Goal: Check status: Check status

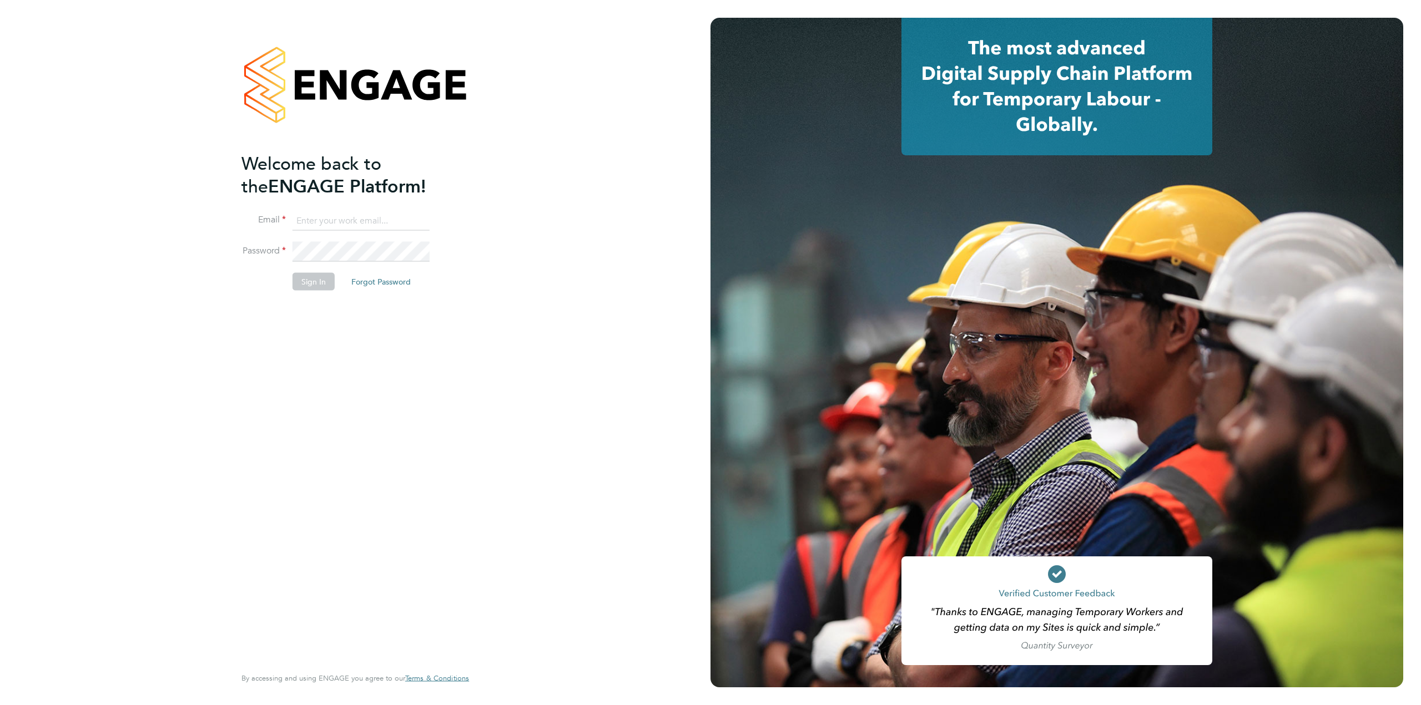
type input "helpdesk@wills-security.co.uk"
click at [311, 288] on button "Sign In" at bounding box center [313, 281] width 42 height 18
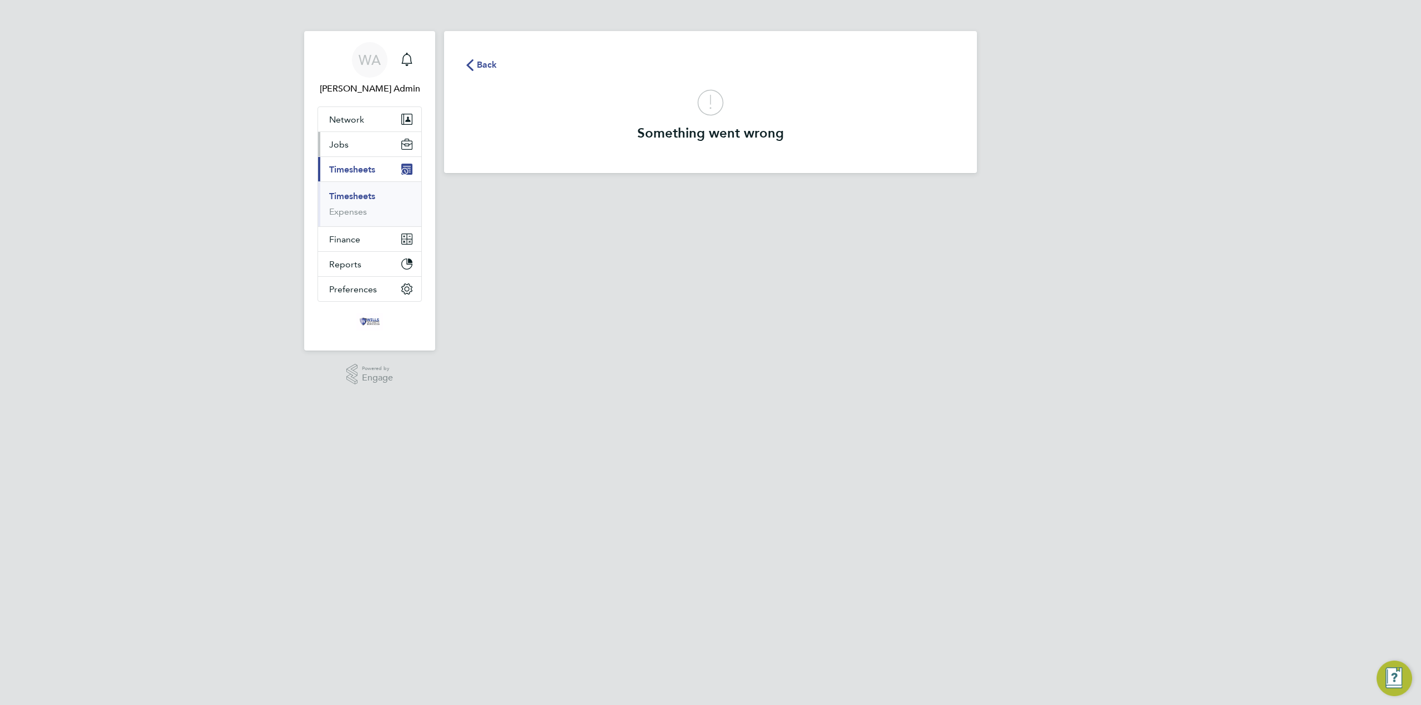
click at [355, 152] on button "Jobs" at bounding box center [369, 144] width 103 height 24
click at [349, 185] on link "Vacancies" at bounding box center [348, 186] width 39 height 11
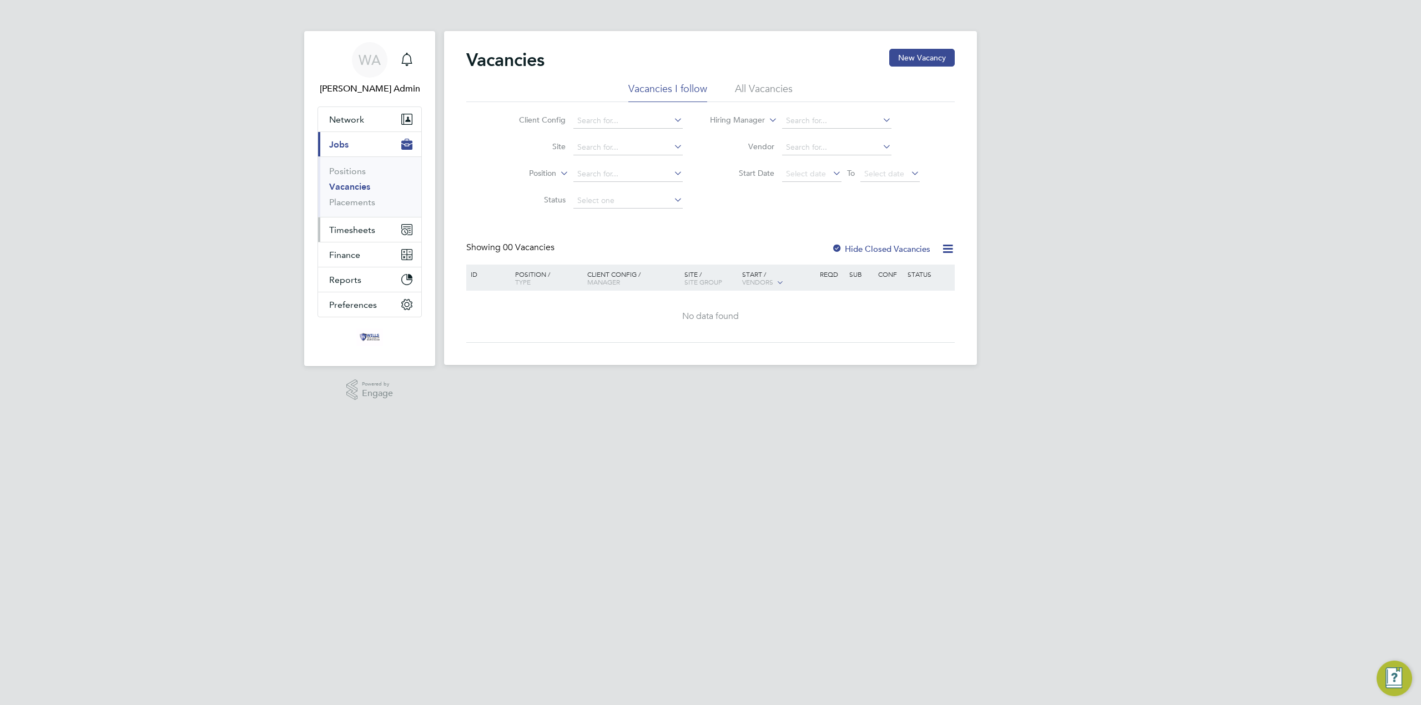
click at [356, 229] on span "Timesheets" at bounding box center [352, 230] width 46 height 11
click at [364, 195] on link "Timesheets" at bounding box center [352, 196] width 46 height 11
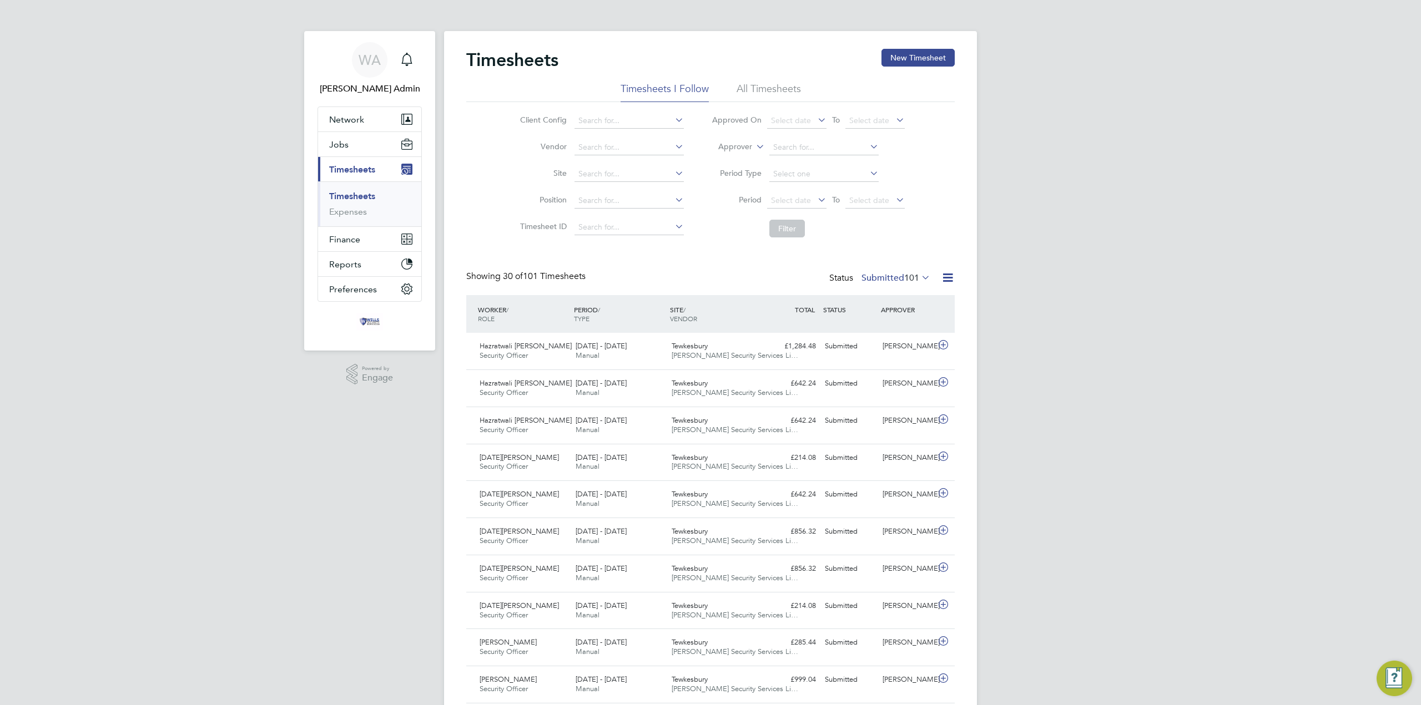
click at [895, 280] on label "Submitted 101" at bounding box center [895, 277] width 69 height 11
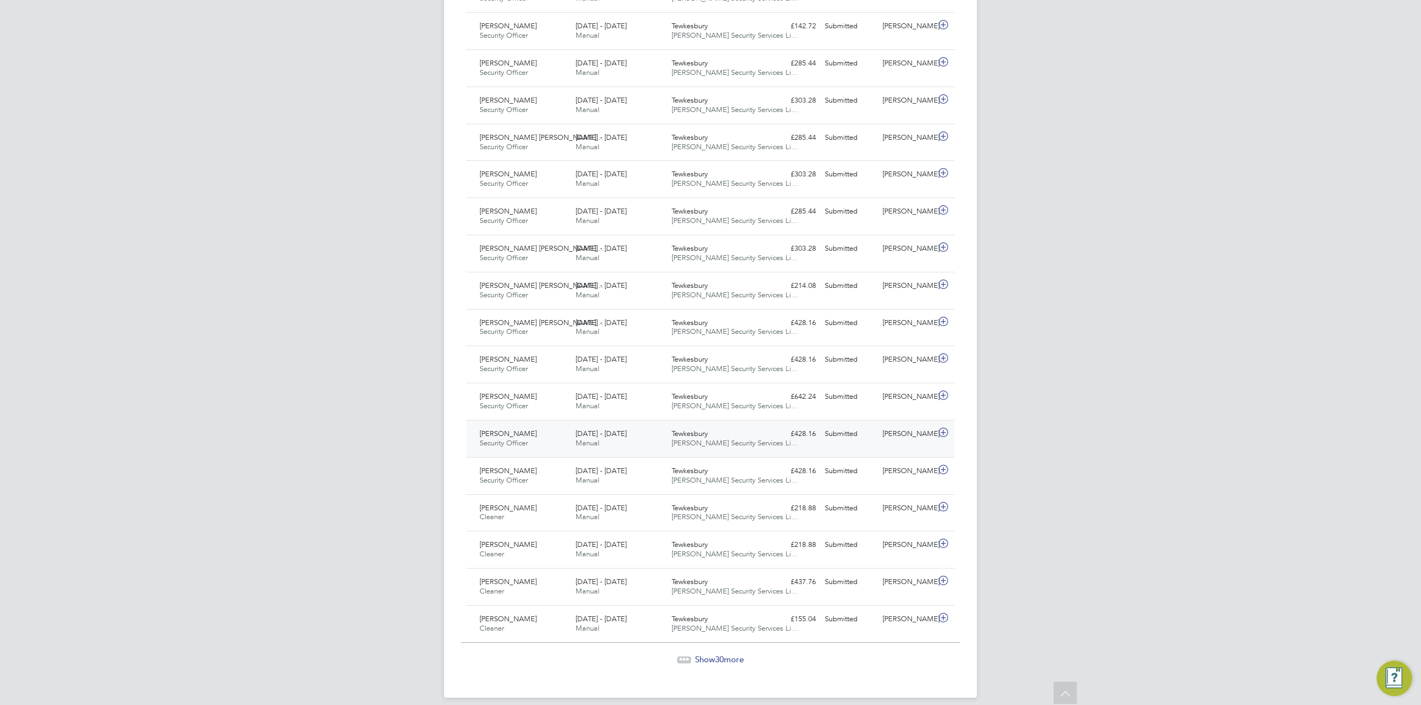
scroll to position [812, 0]
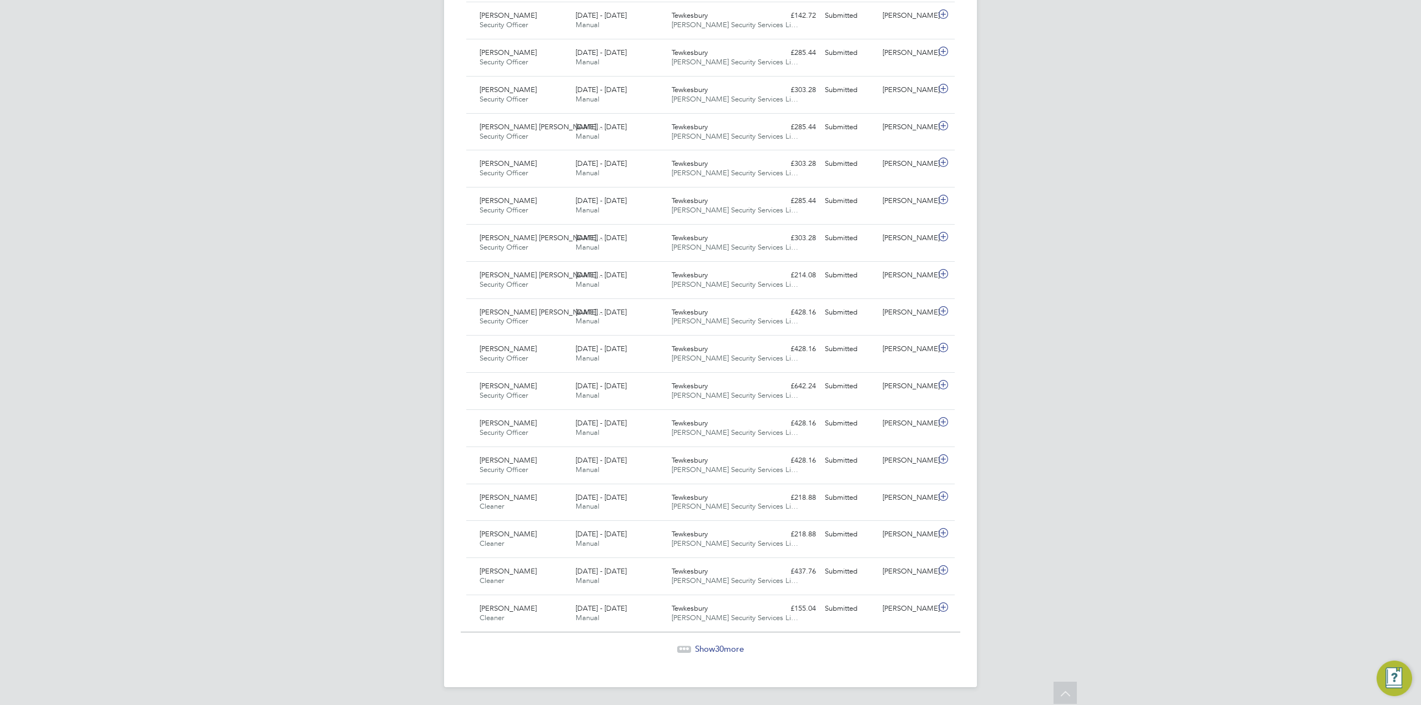
click at [721, 654] on div "Show 30 more" at bounding box center [710, 649] width 499 height 11
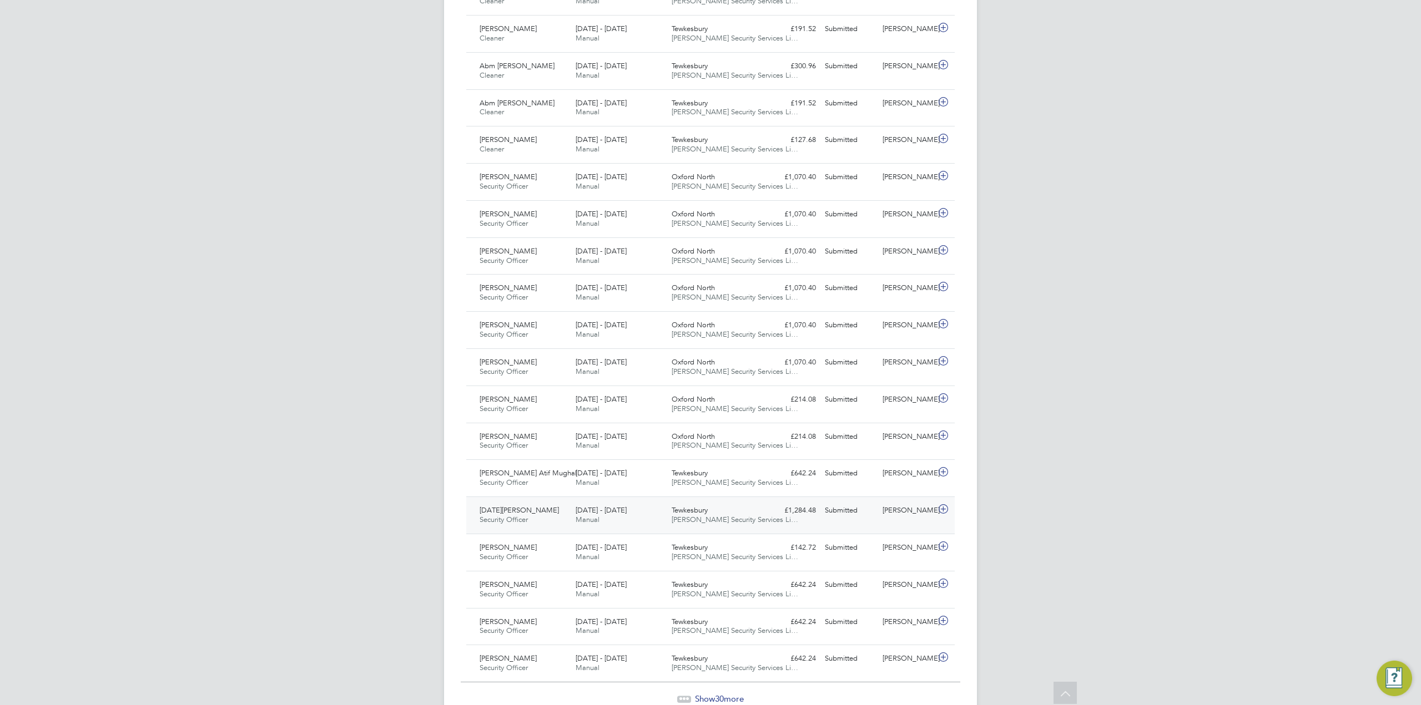
scroll to position [1925, 0]
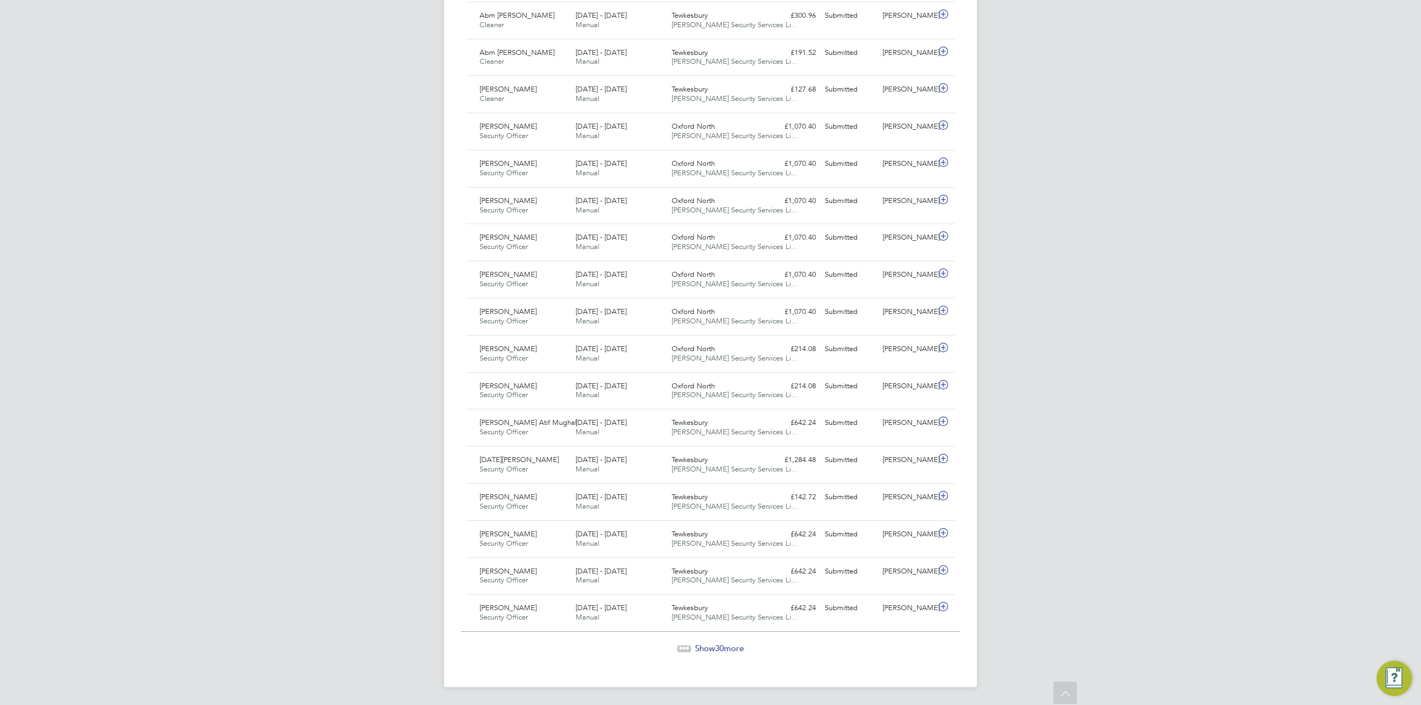
click at [726, 645] on span "Show 30 more" at bounding box center [719, 648] width 49 height 11
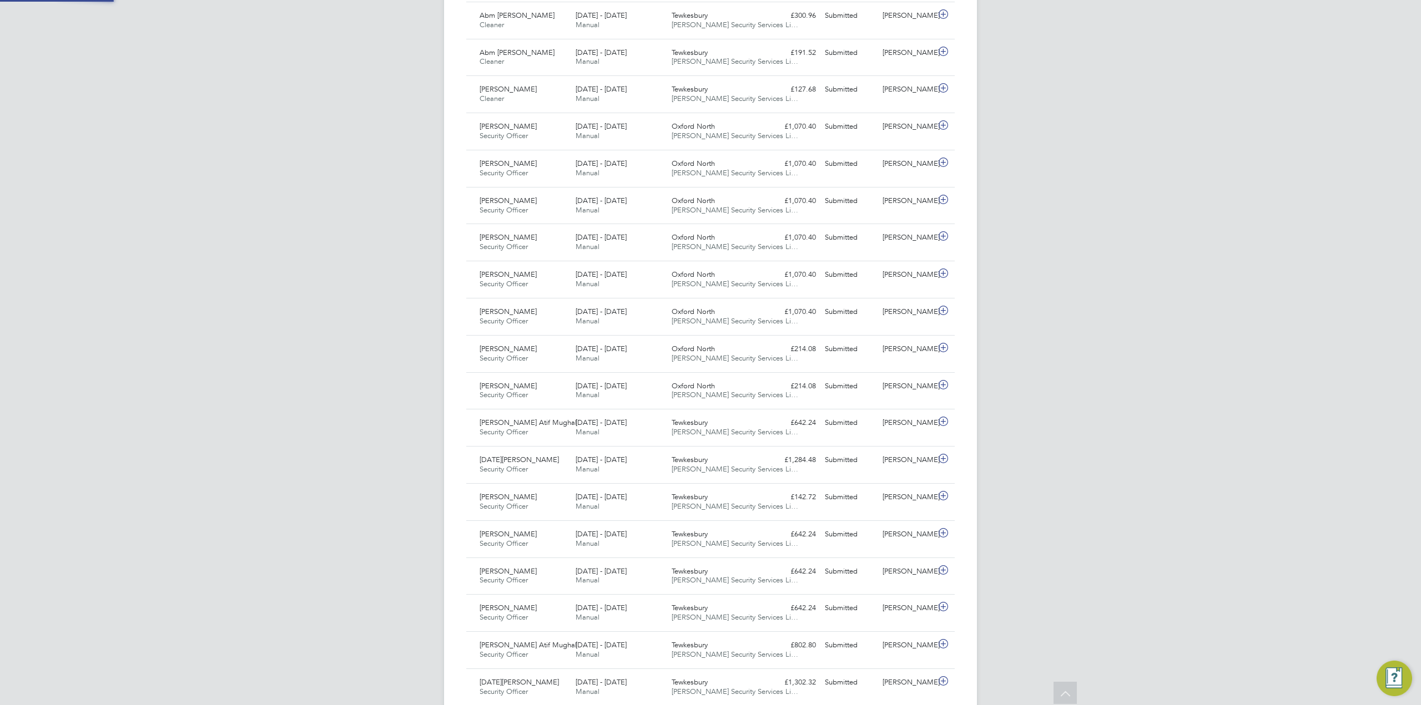
scroll to position [28, 97]
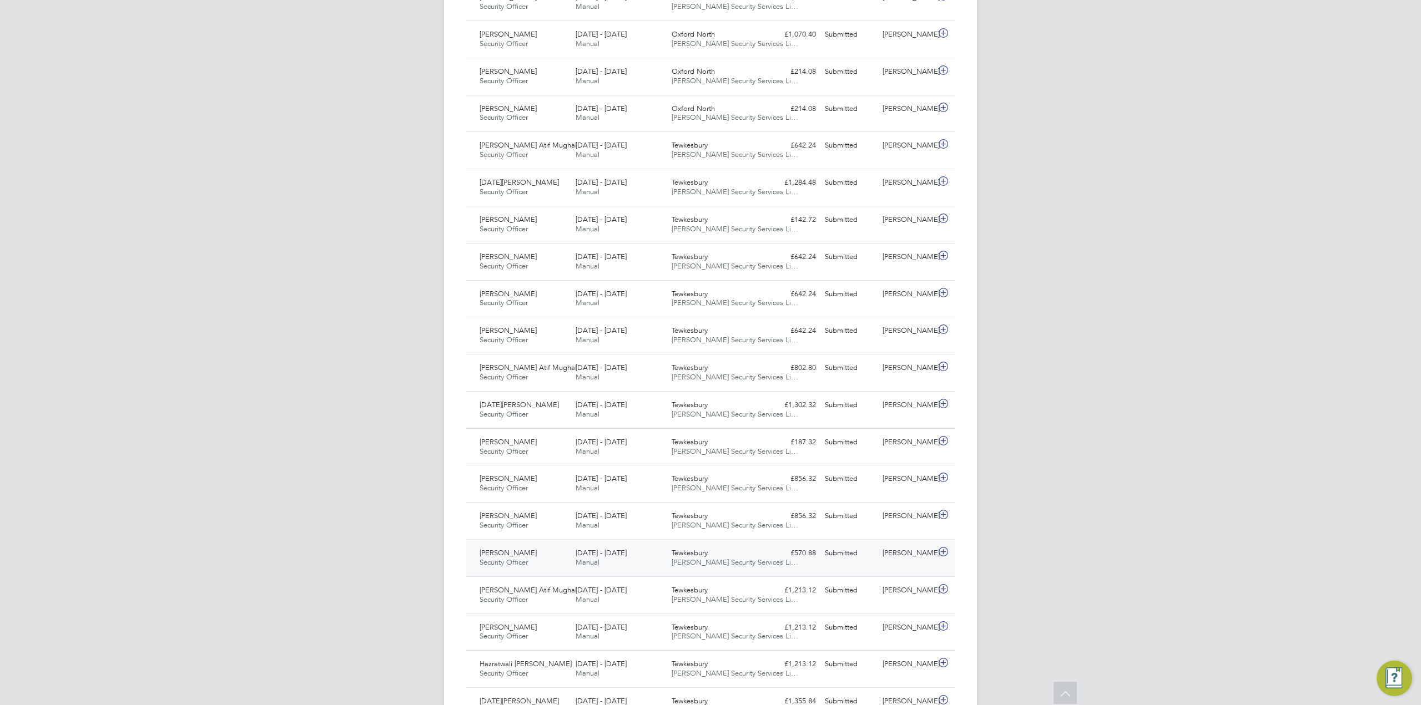
click at [760, 562] on div "Tewkesbury Wills Security Services Li…" at bounding box center [715, 558] width 96 height 28
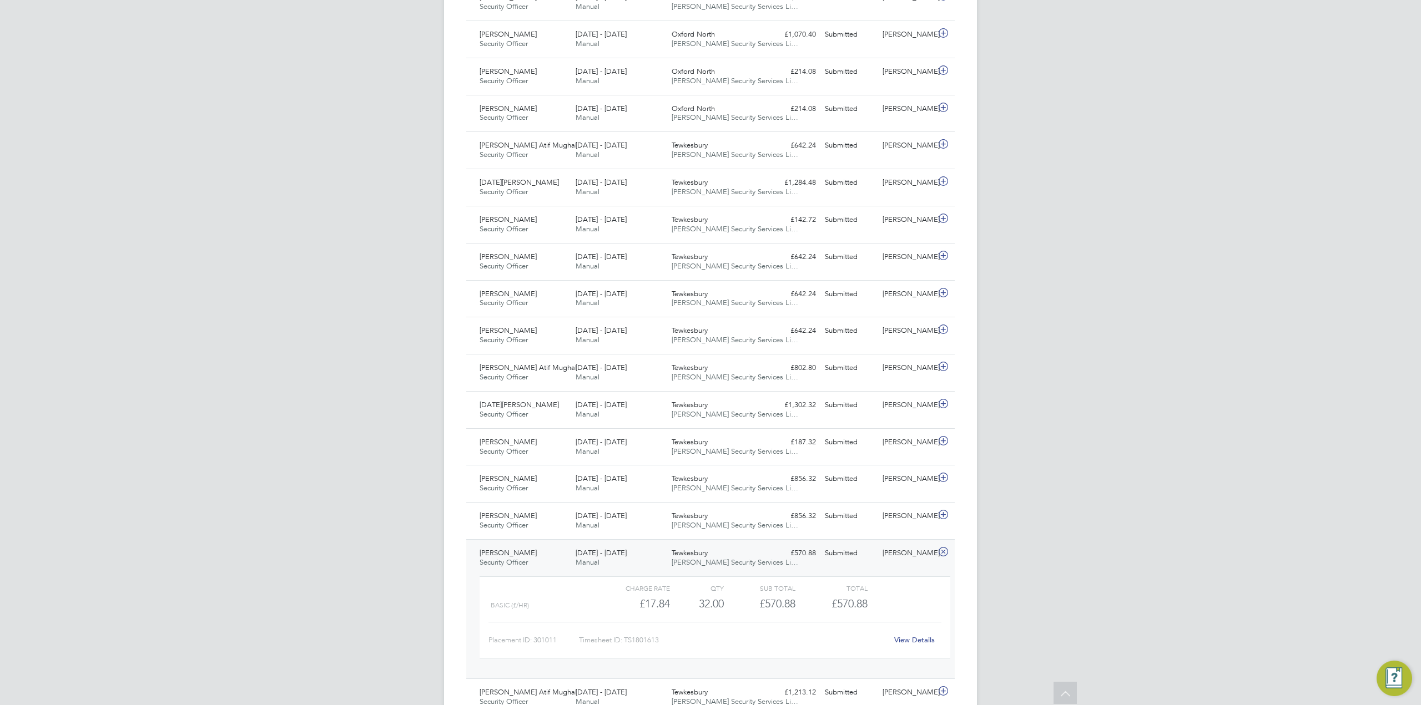
click at [916, 639] on link "View Details" at bounding box center [914, 639] width 41 height 9
click at [821, 294] on div "Submitted" at bounding box center [849, 294] width 58 height 18
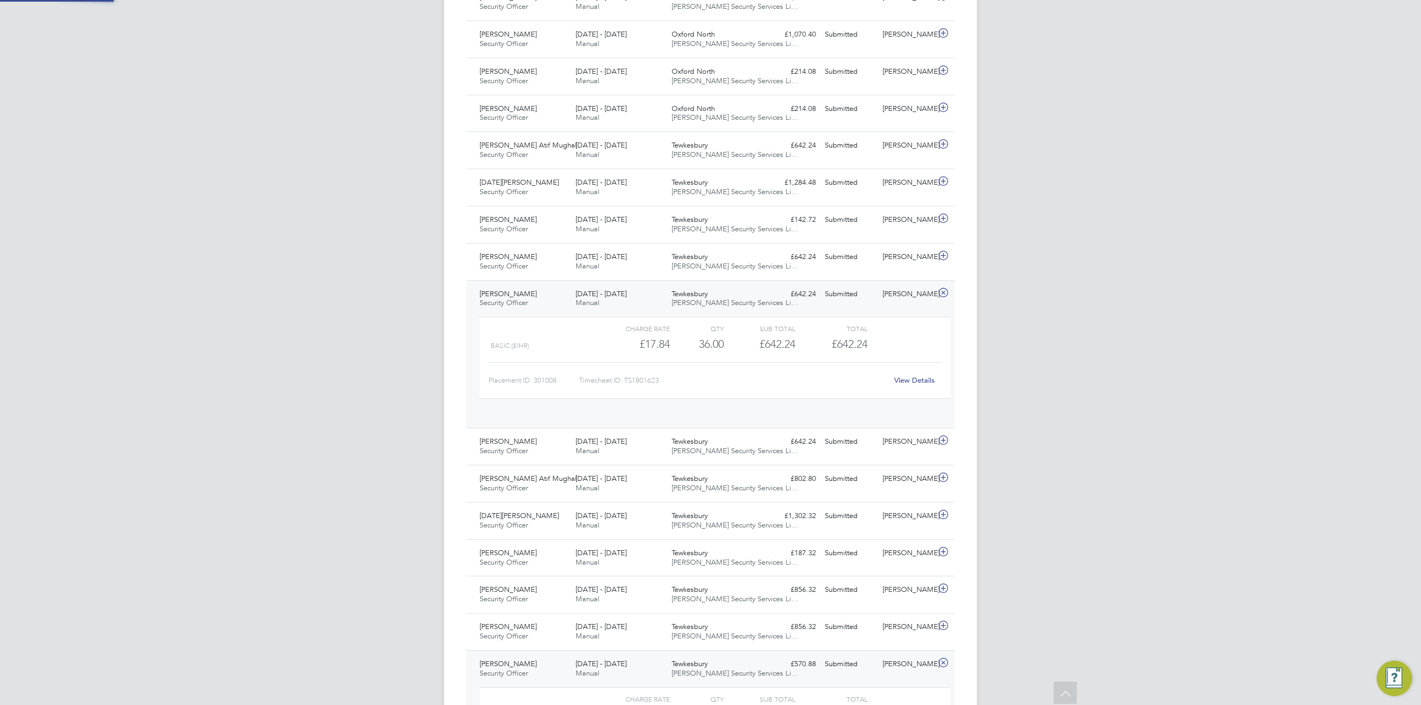
scroll to position [19, 108]
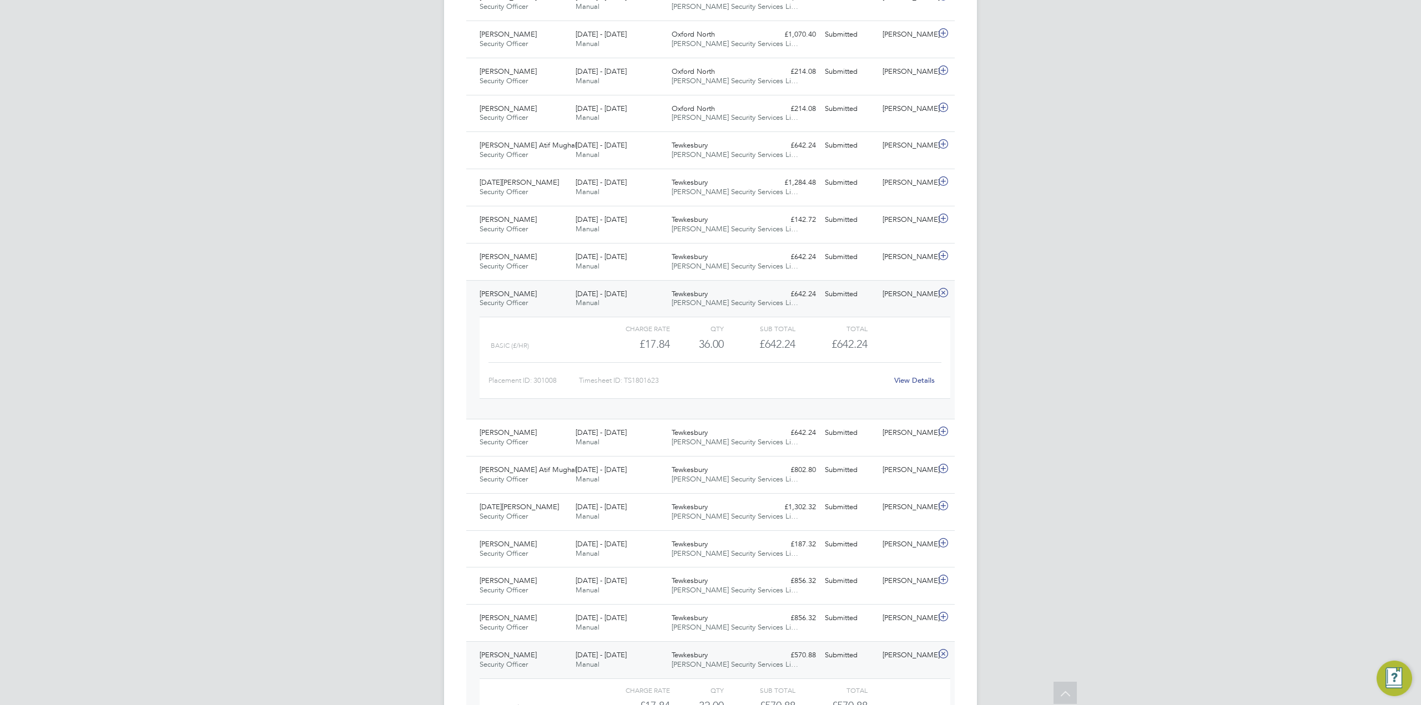
click at [920, 381] on link "View Details" at bounding box center [914, 380] width 41 height 9
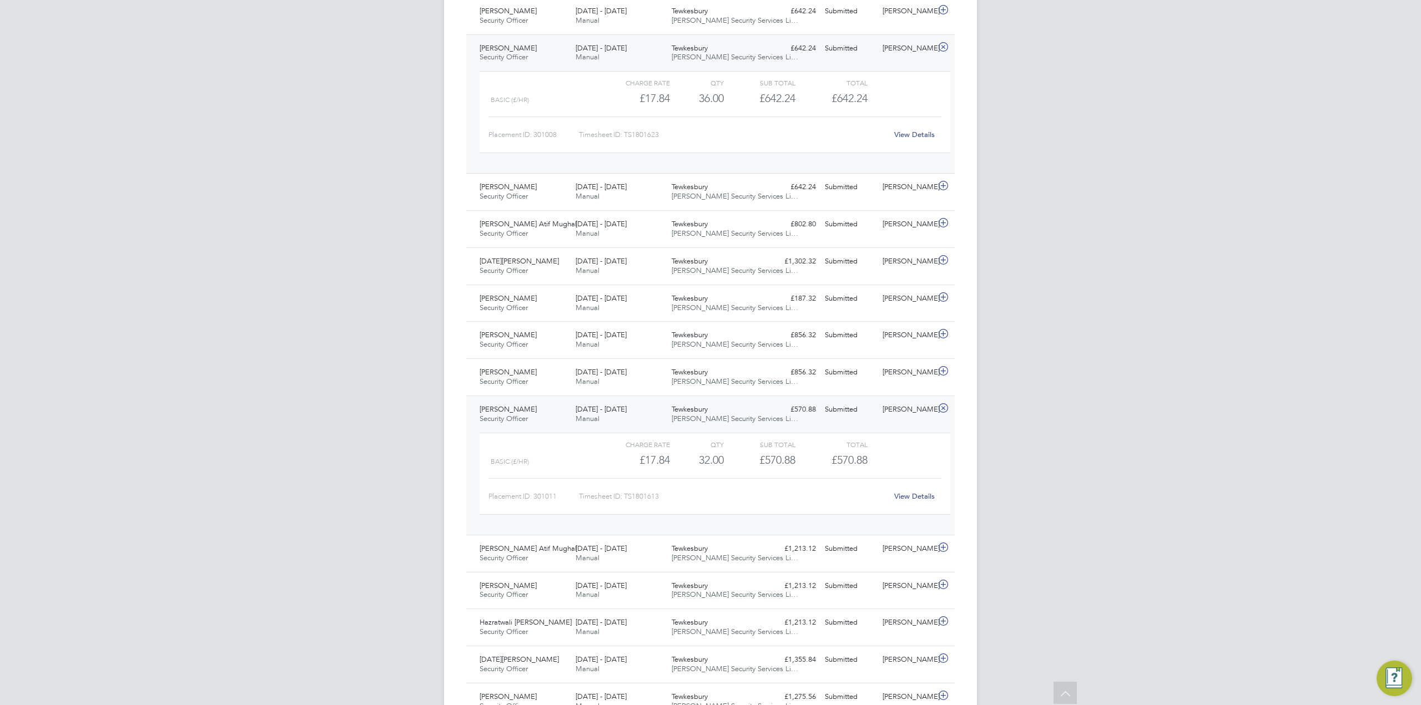
scroll to position [2702, 0]
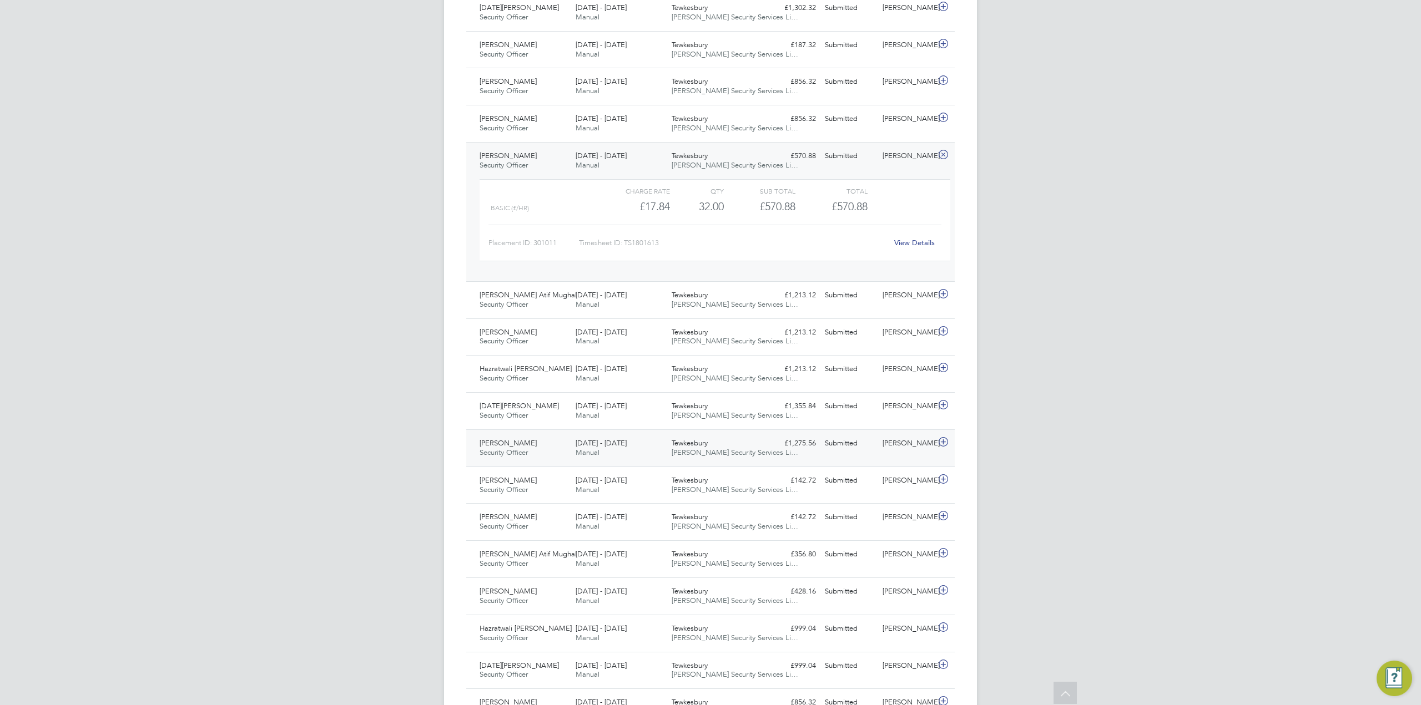
click at [822, 435] on div "Submitted" at bounding box center [849, 444] width 58 height 18
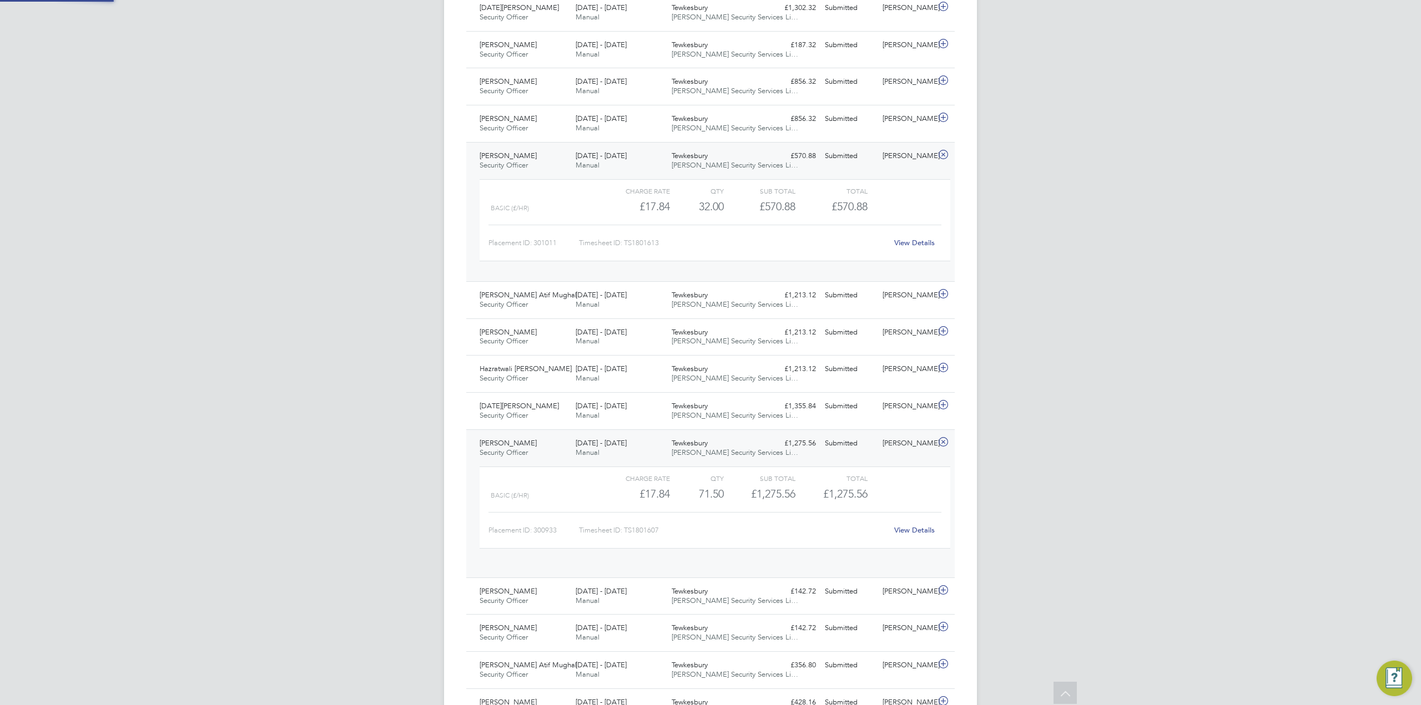
scroll to position [19, 108]
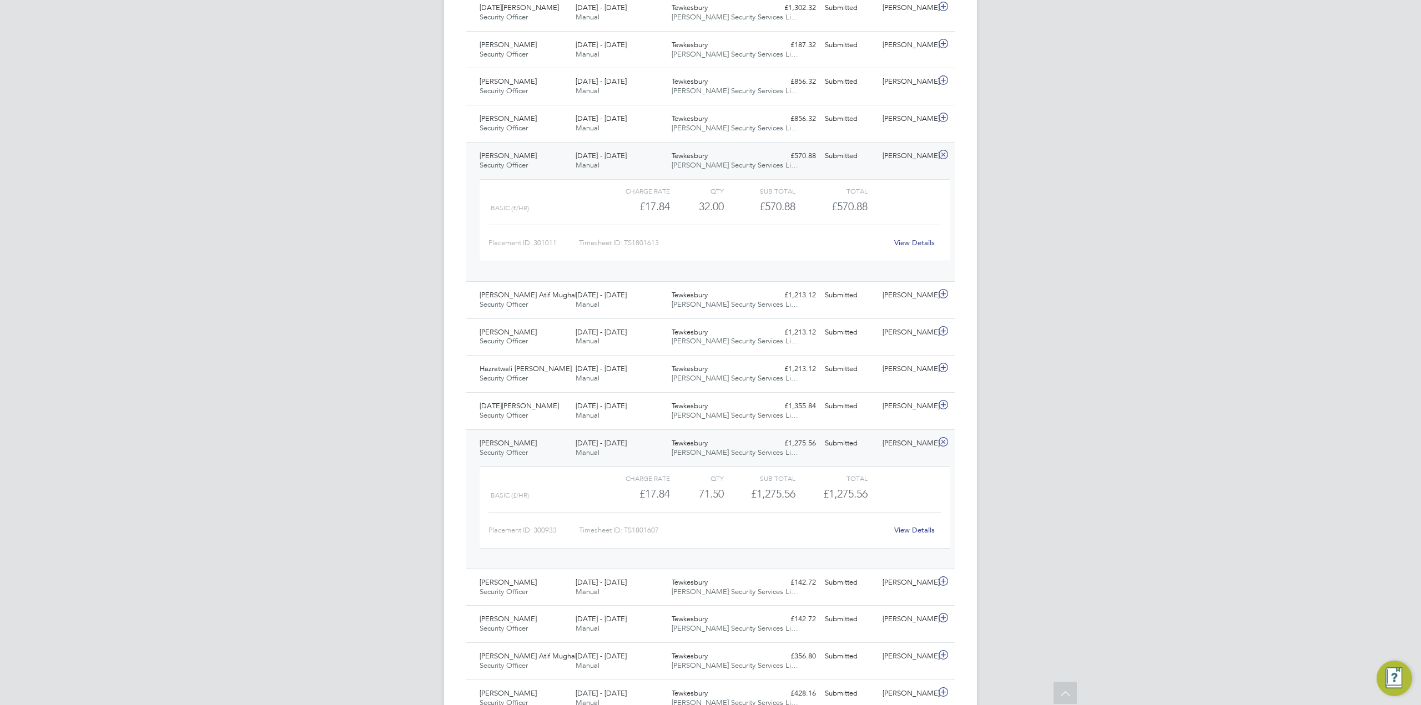
click at [910, 529] on link "View Details" at bounding box center [914, 530] width 41 height 9
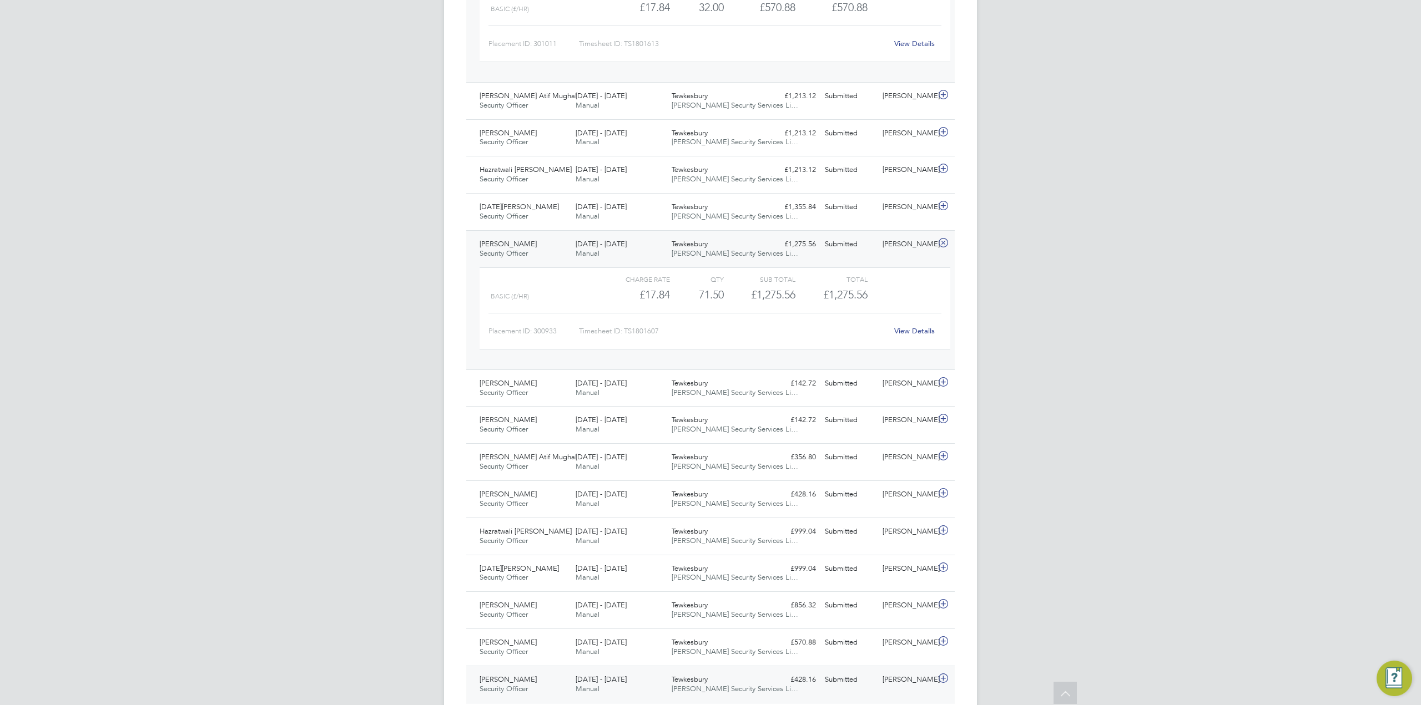
scroll to position [3090, 0]
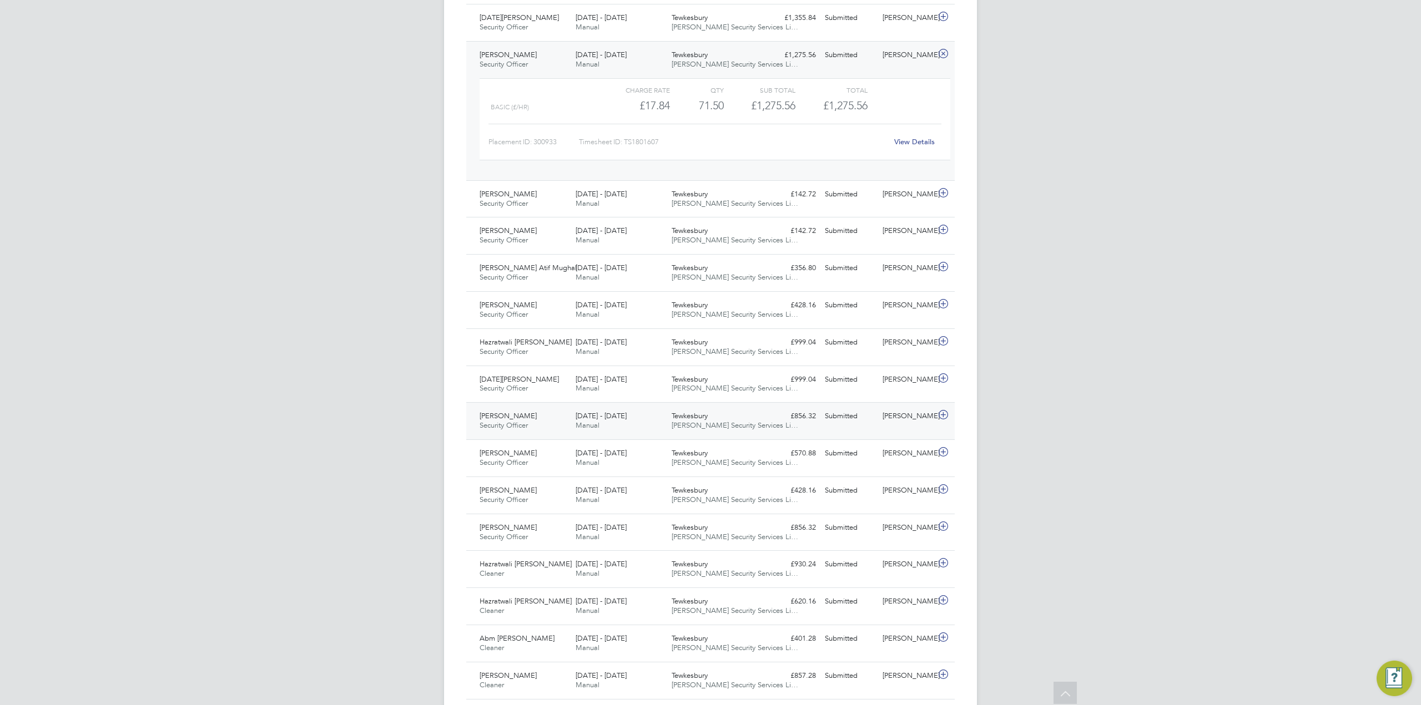
click at [822, 426] on div "Maaz Khan Security Officer 26 Jul - 1 Aug 2025 26 Jul - 1 Aug 2025 Manual Tewke…" at bounding box center [710, 420] width 488 height 37
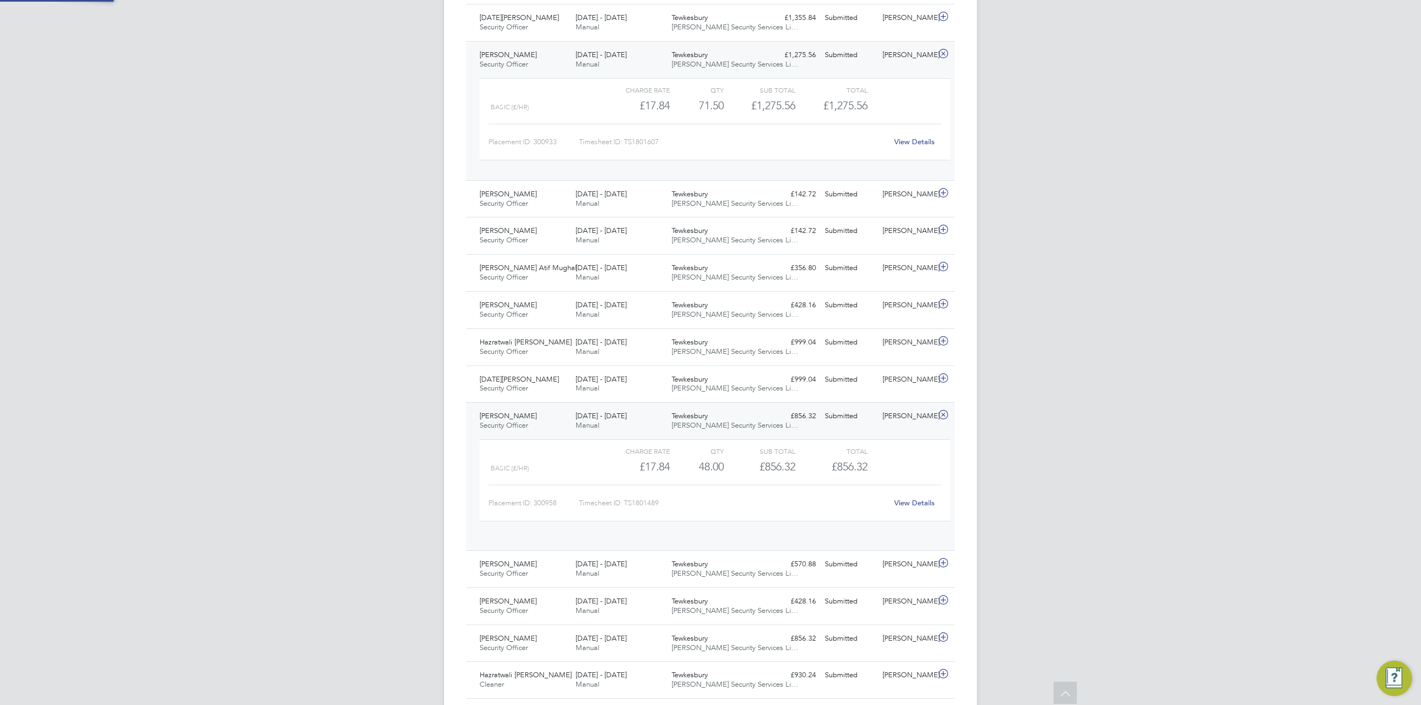
scroll to position [19, 108]
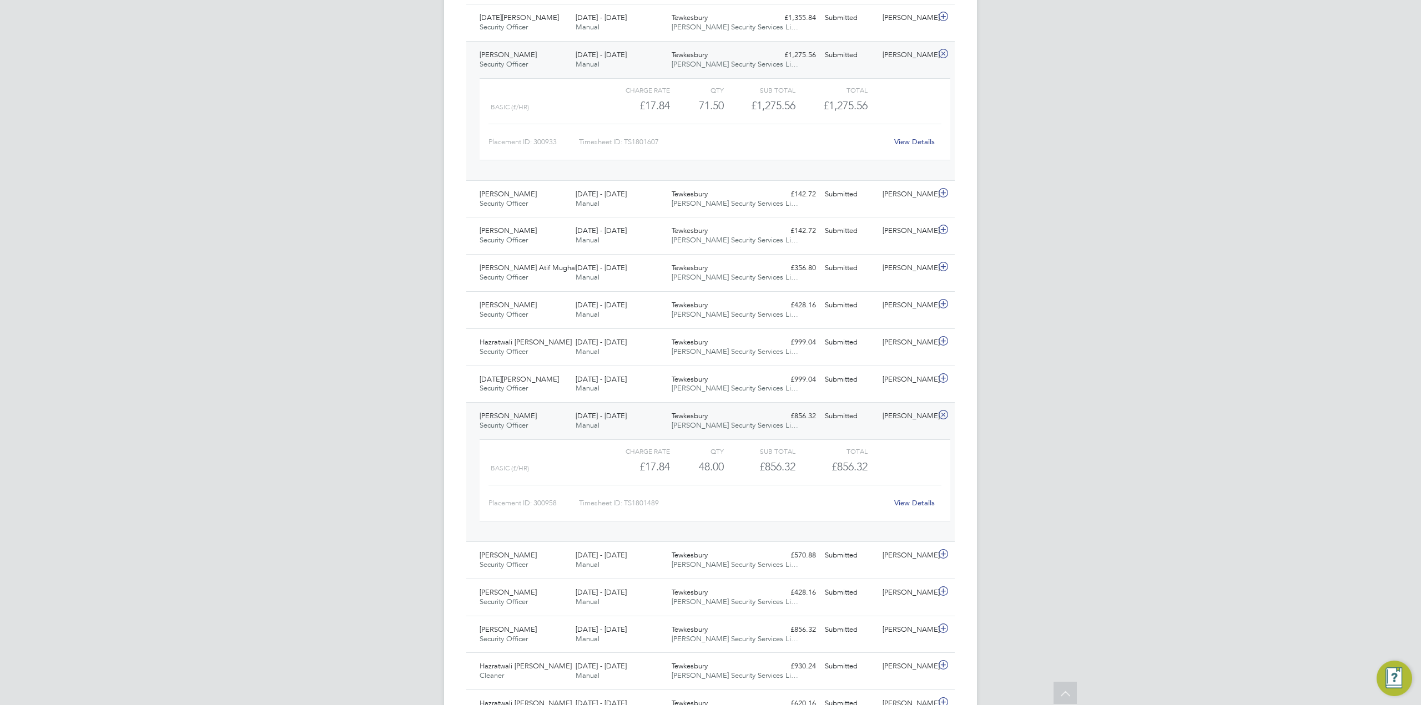
click at [908, 505] on link "View Details" at bounding box center [914, 502] width 41 height 9
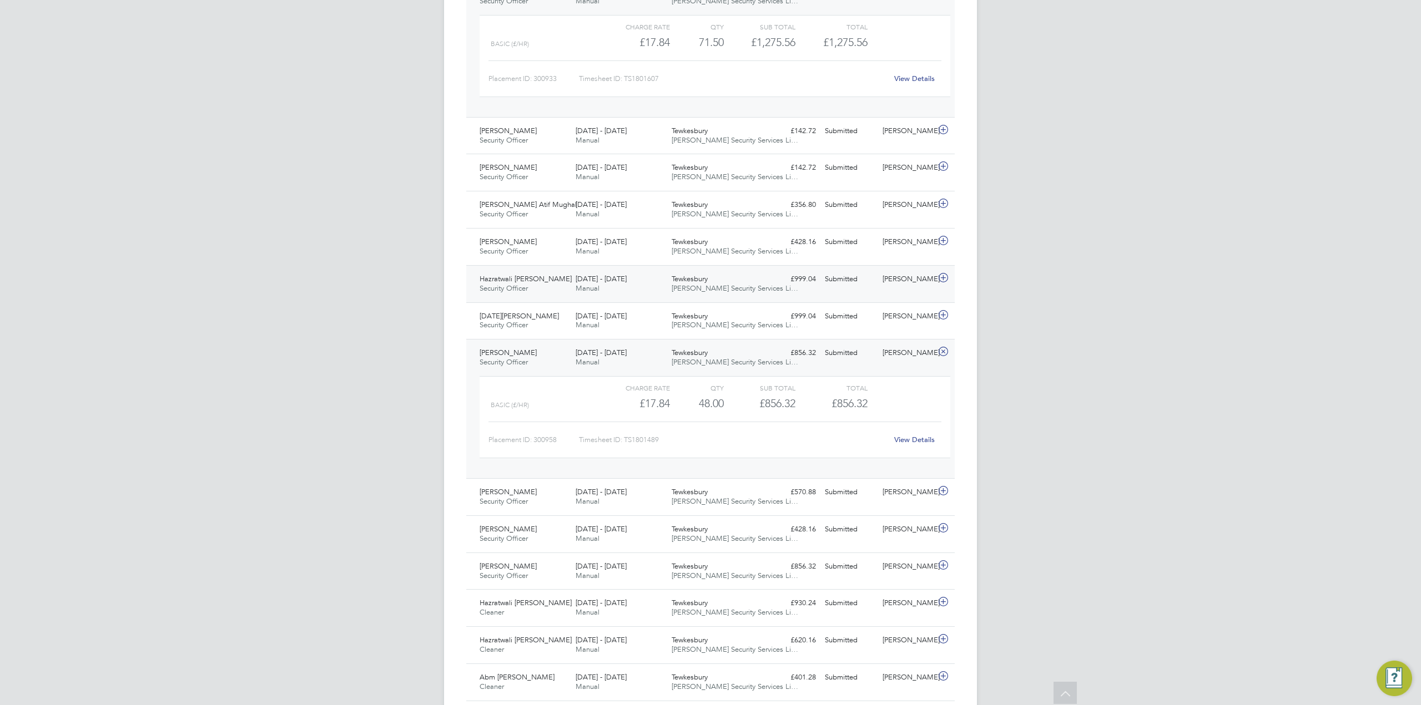
scroll to position [3145, 0]
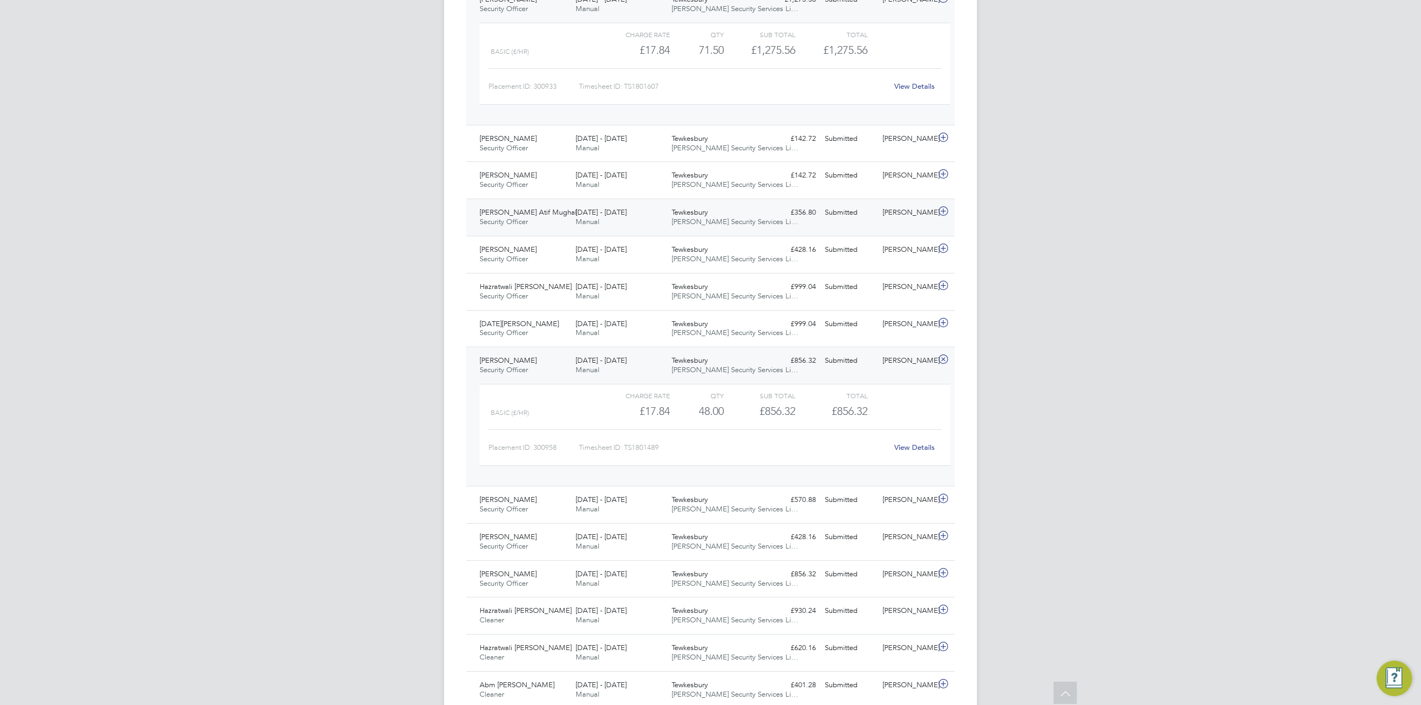
click at [821, 220] on div "Submitted" at bounding box center [849, 213] width 58 height 18
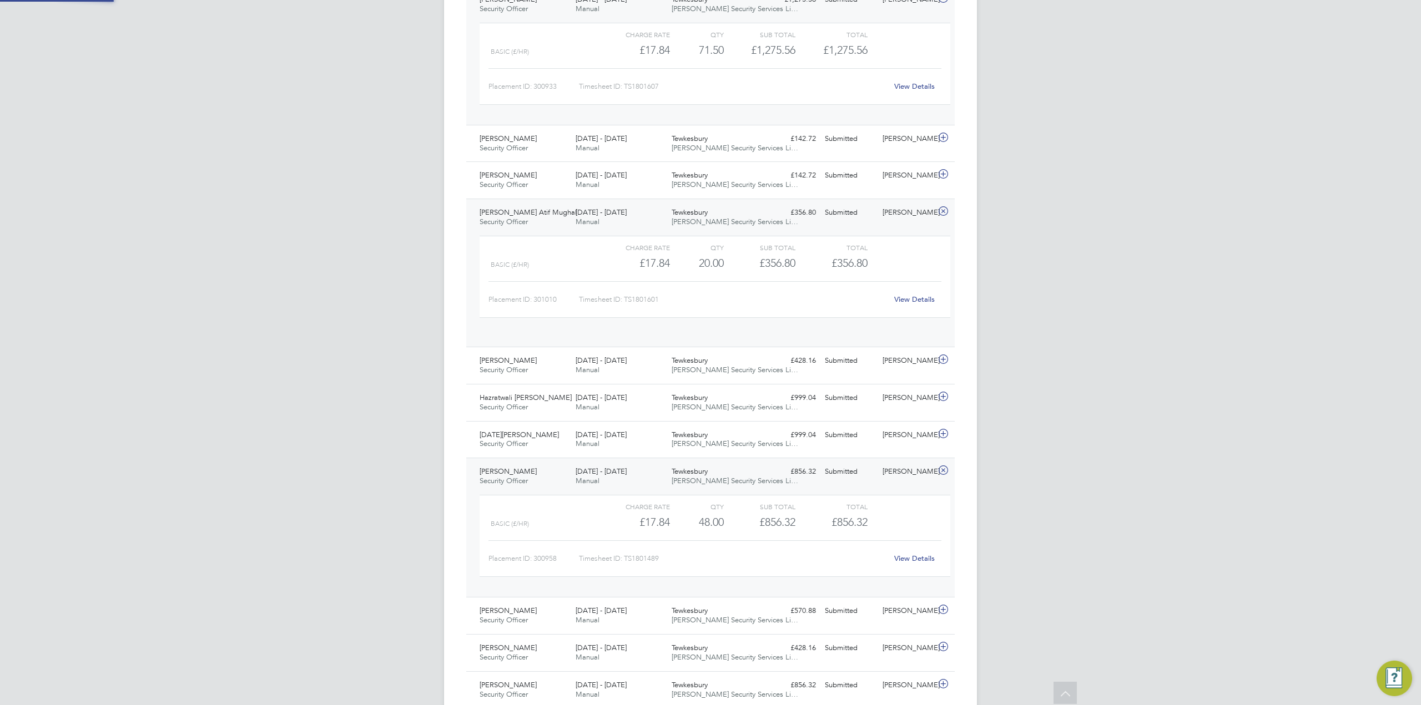
scroll to position [19, 108]
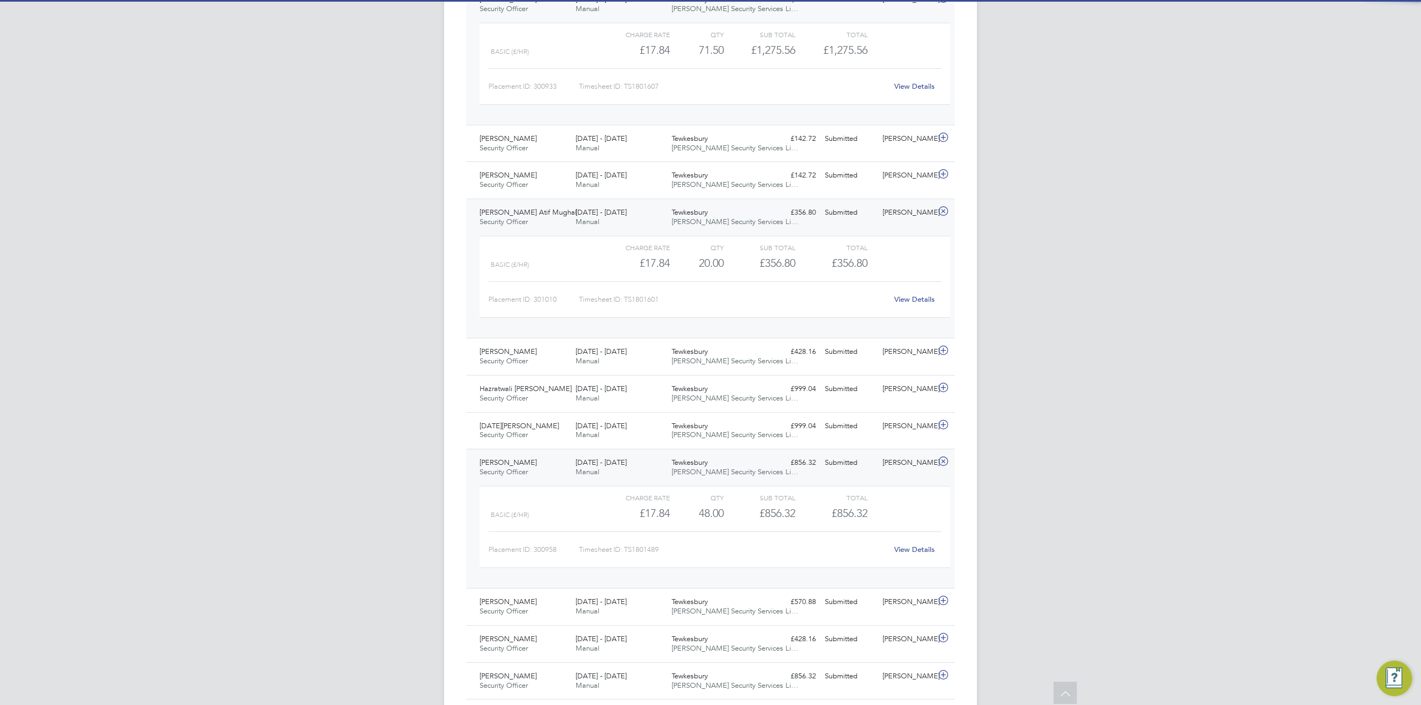
click at [920, 297] on link "View Details" at bounding box center [914, 299] width 41 height 9
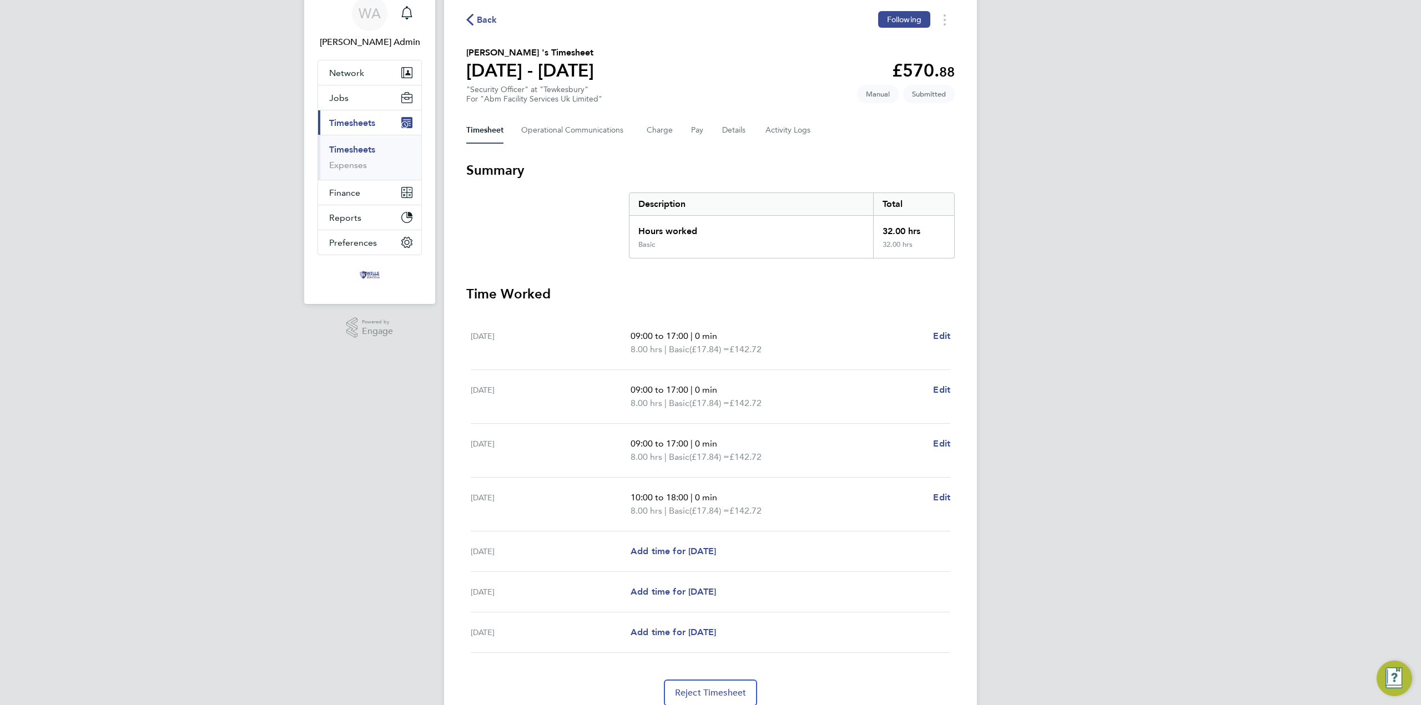
scroll to position [92, 0]
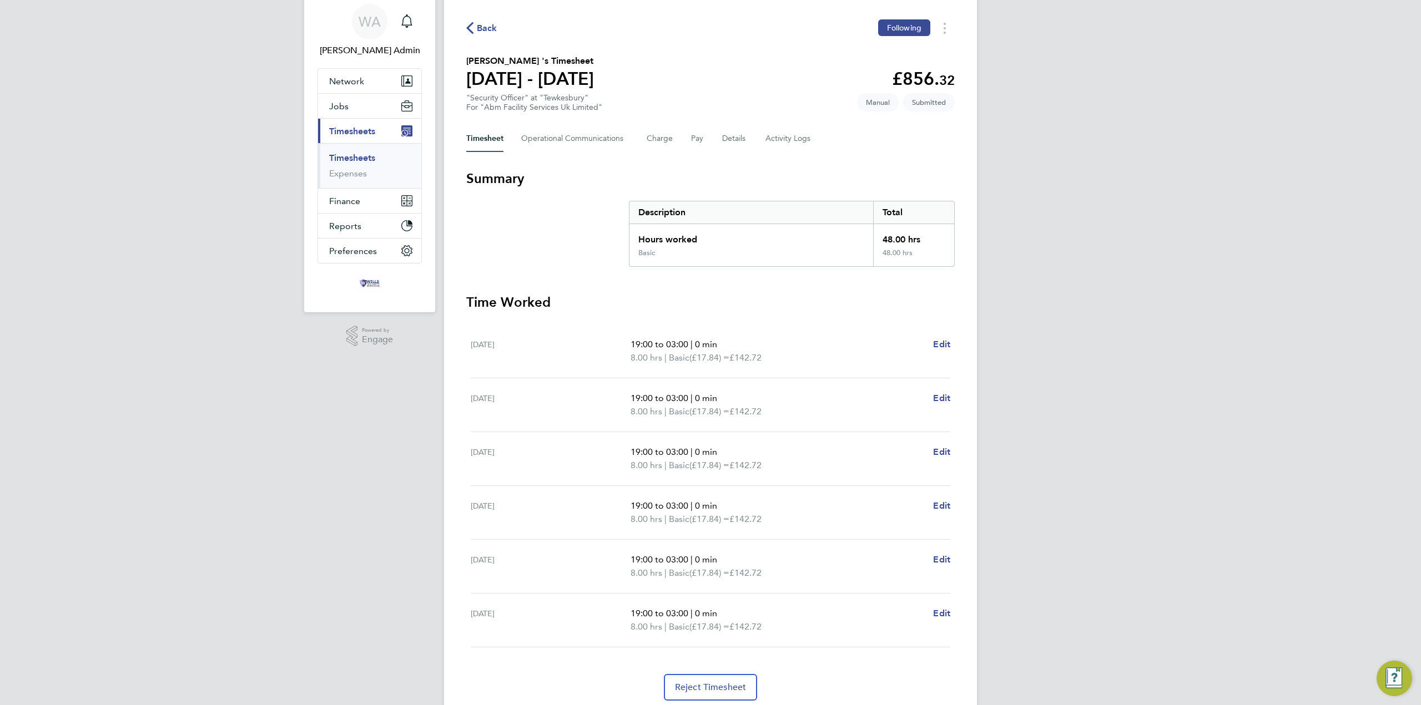
scroll to position [78, 0]
